Goal: Task Accomplishment & Management: Manage account settings

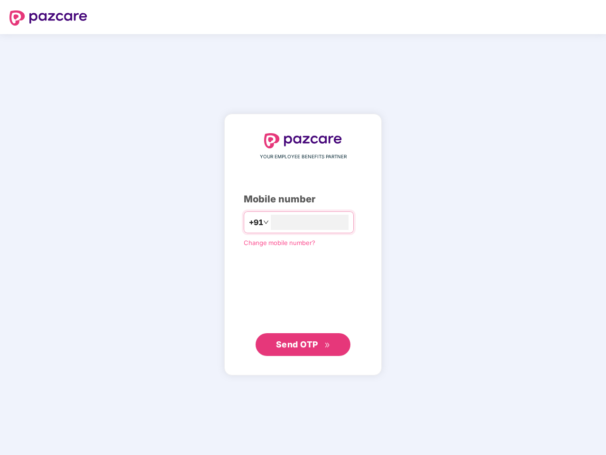
click at [303, 227] on input "number" at bounding box center [310, 222] width 78 height 15
click at [48, 18] on img at bounding box center [48, 17] width 78 height 15
click at [249, 222] on span "+91" at bounding box center [256, 223] width 14 height 12
click at [303, 345] on span "Send OTP" at bounding box center [297, 344] width 42 height 10
